Goal: Find contact information: Find contact information

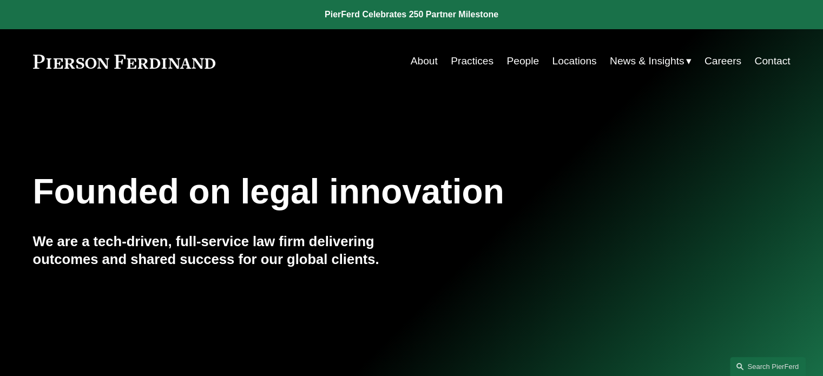
click at [527, 65] on link "People" at bounding box center [522, 61] width 32 height 21
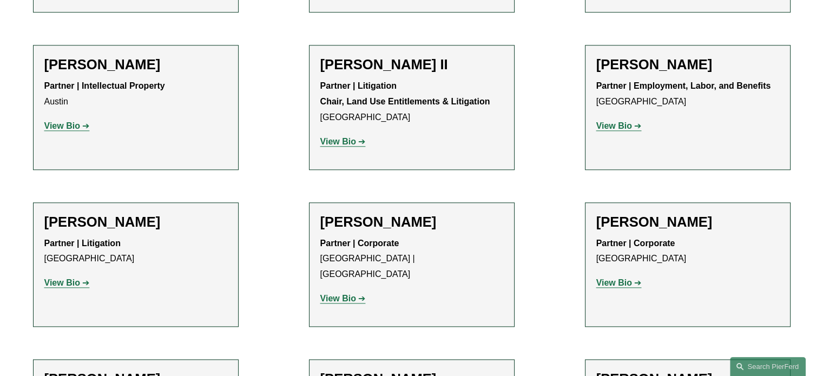
scroll to position [1298, 0]
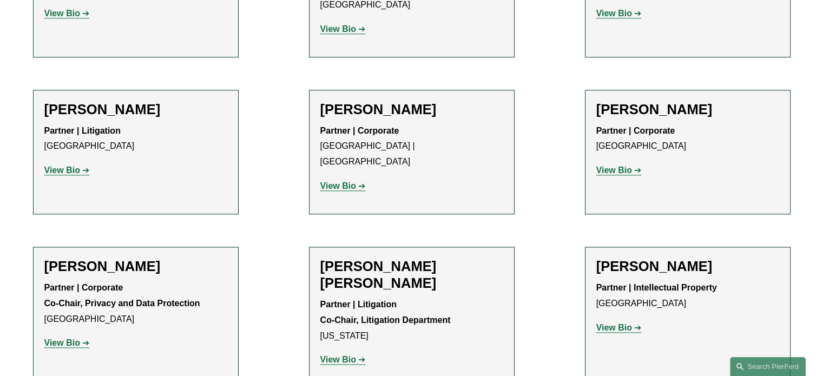
click at [61, 166] on strong "View Bio" at bounding box center [62, 170] width 36 height 9
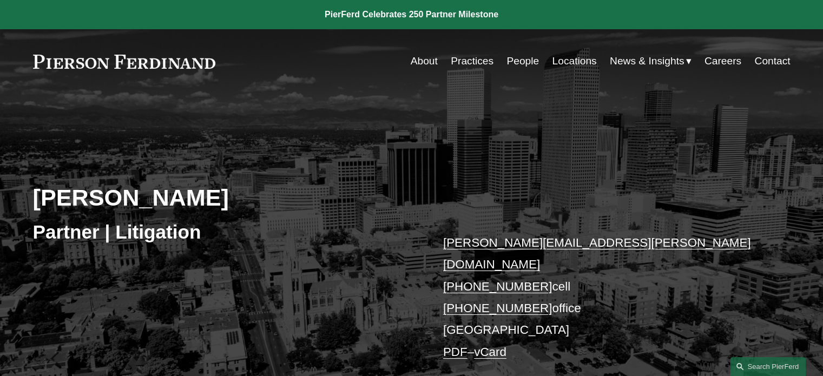
click at [579, 246] on link "joseph.bermudez@pierferd.com" at bounding box center [597, 253] width 308 height 35
